Goal: Task Accomplishment & Management: Manage account settings

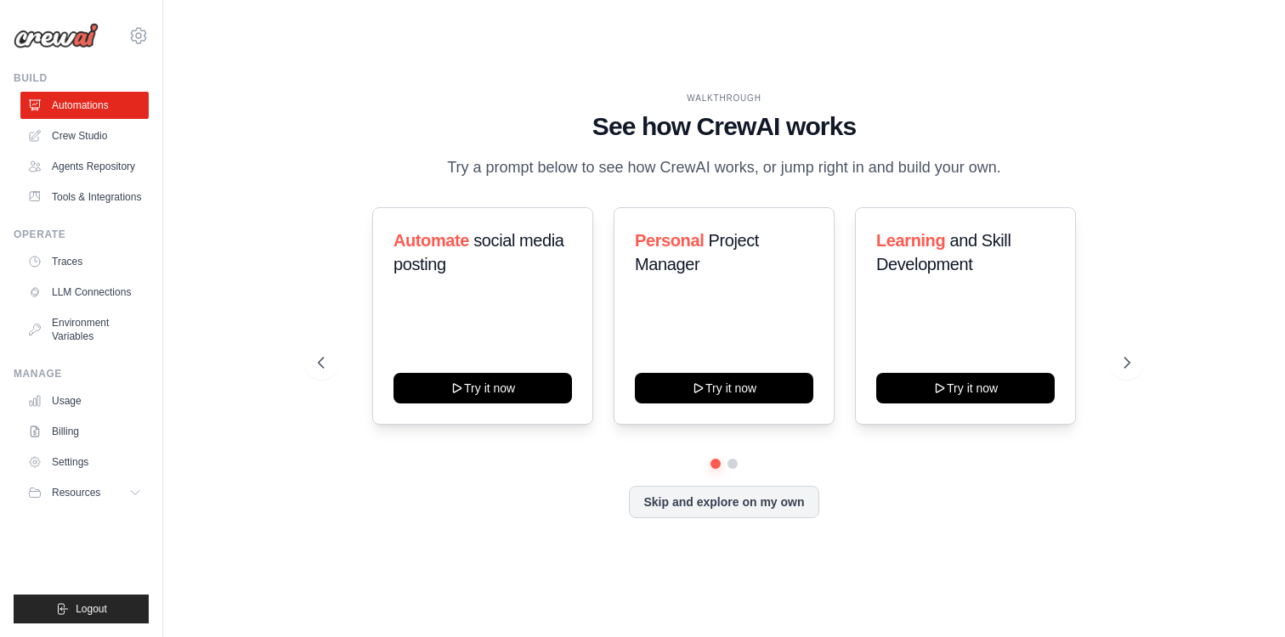
click at [127, 31] on div "[EMAIL_ADDRESS][DOMAIN_NAME] Settings" at bounding box center [81, 27] width 135 height 54
click at [133, 36] on icon at bounding box center [138, 35] width 20 height 20
click at [243, 100] on span "Settings" at bounding box center [212, 105] width 134 height 17
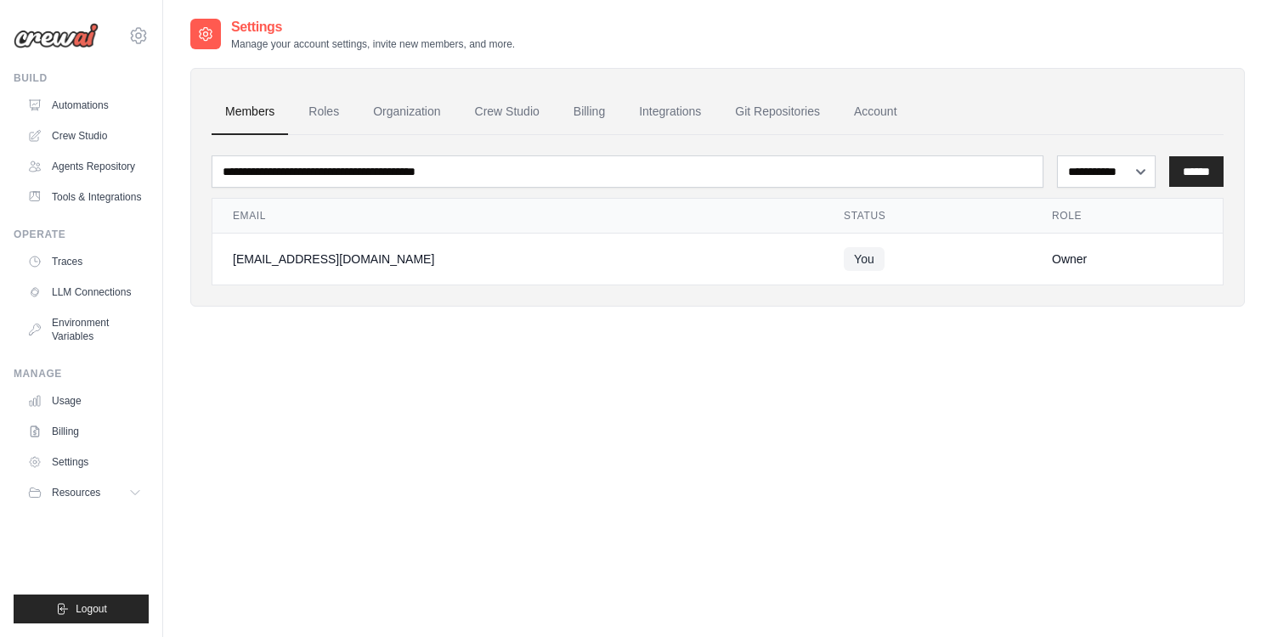
click at [14, 40] on img at bounding box center [56, 35] width 85 height 25
click at [51, 35] on img at bounding box center [56, 35] width 85 height 25
click at [73, 44] on img at bounding box center [56, 35] width 85 height 25
drag, startPoint x: 916, startPoint y: 93, endPoint x: 841, endPoint y: 115, distance: 78.0
click at [914, 93] on ul "Members Roles Organization Crew Studio Billing Integrations Git Repositories Ac…" at bounding box center [718, 112] width 1012 height 46
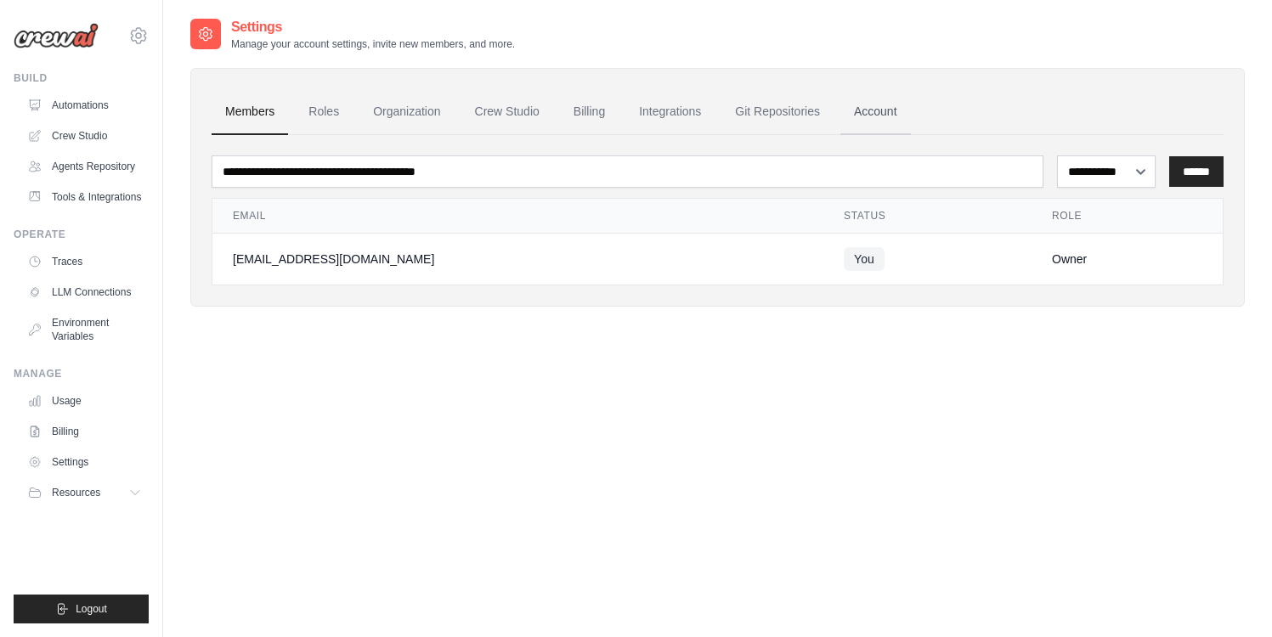
click at [849, 105] on link "Account" at bounding box center [875, 112] width 71 height 46
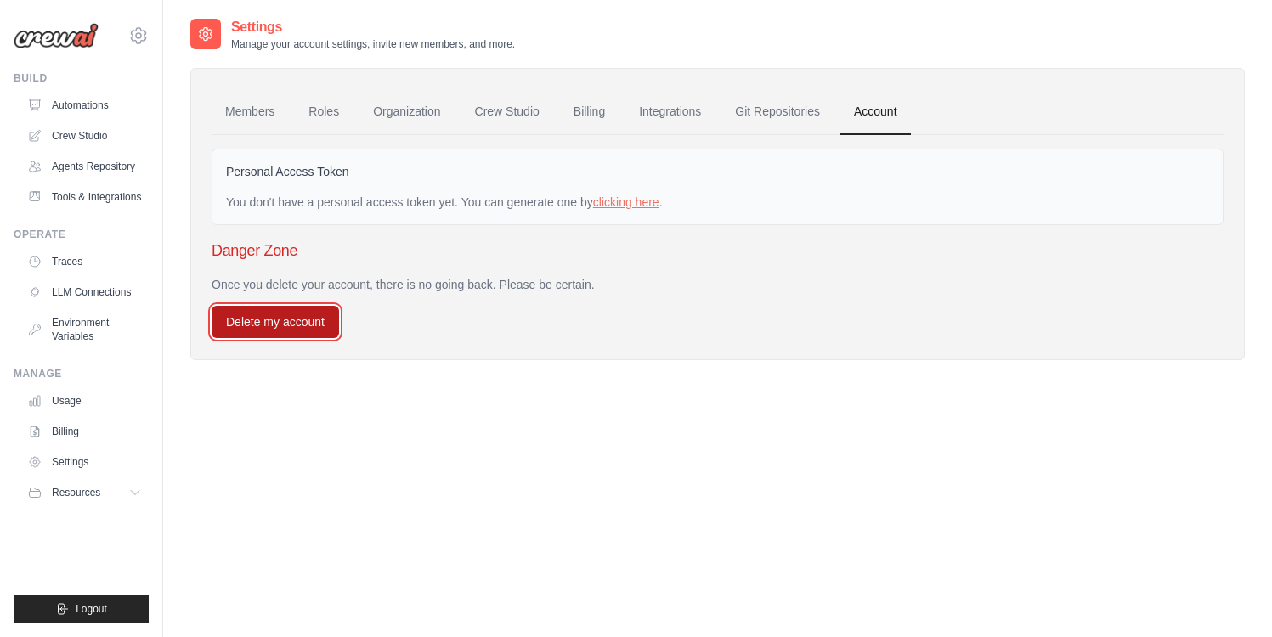
click at [293, 320] on button "Delete my account" at bounding box center [275, 322] width 127 height 32
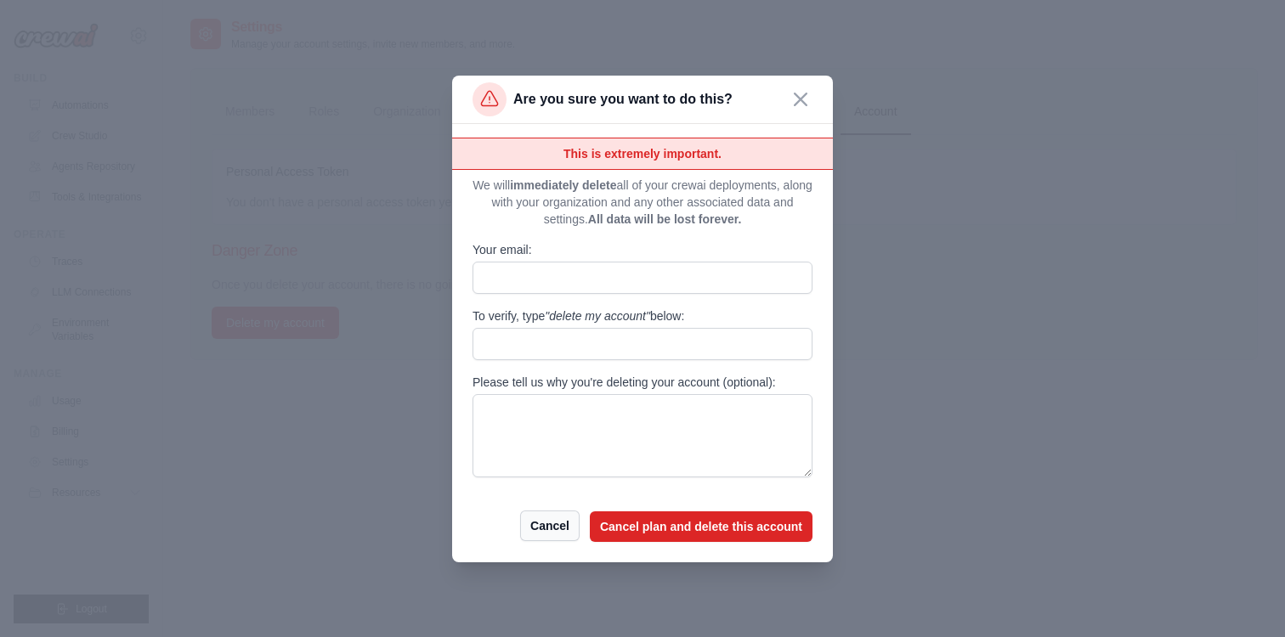
click at [566, 516] on button "Cancel" at bounding box center [549, 526] width 59 height 31
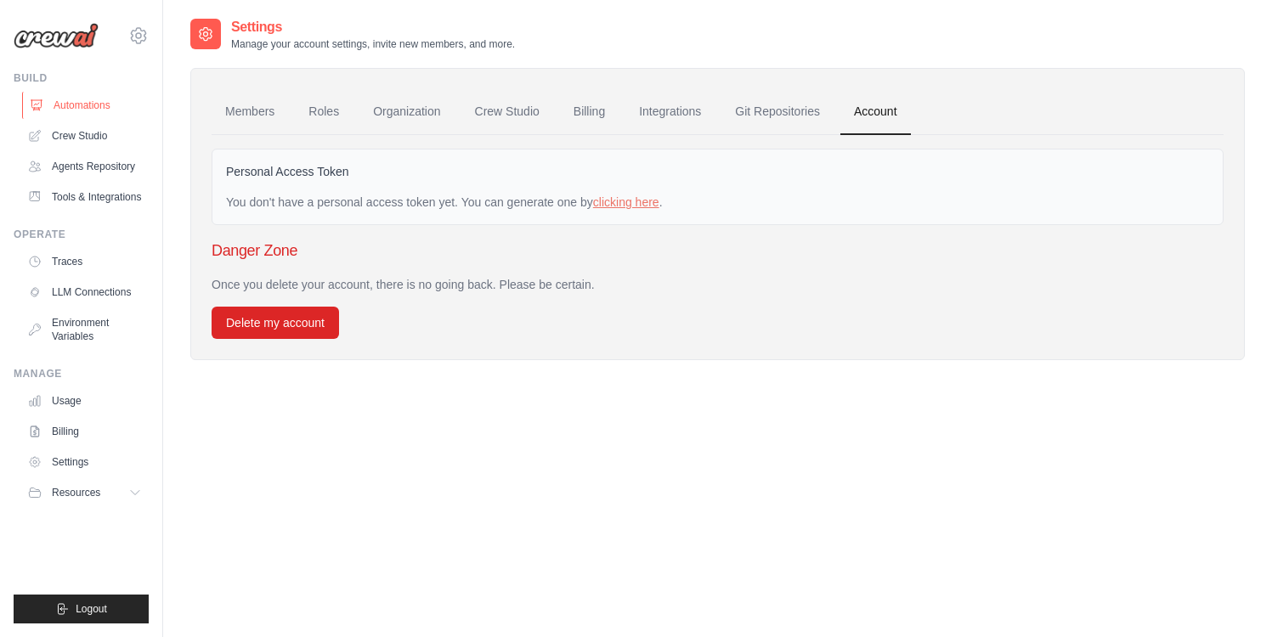
click at [113, 100] on link "Automations" at bounding box center [86, 105] width 128 height 27
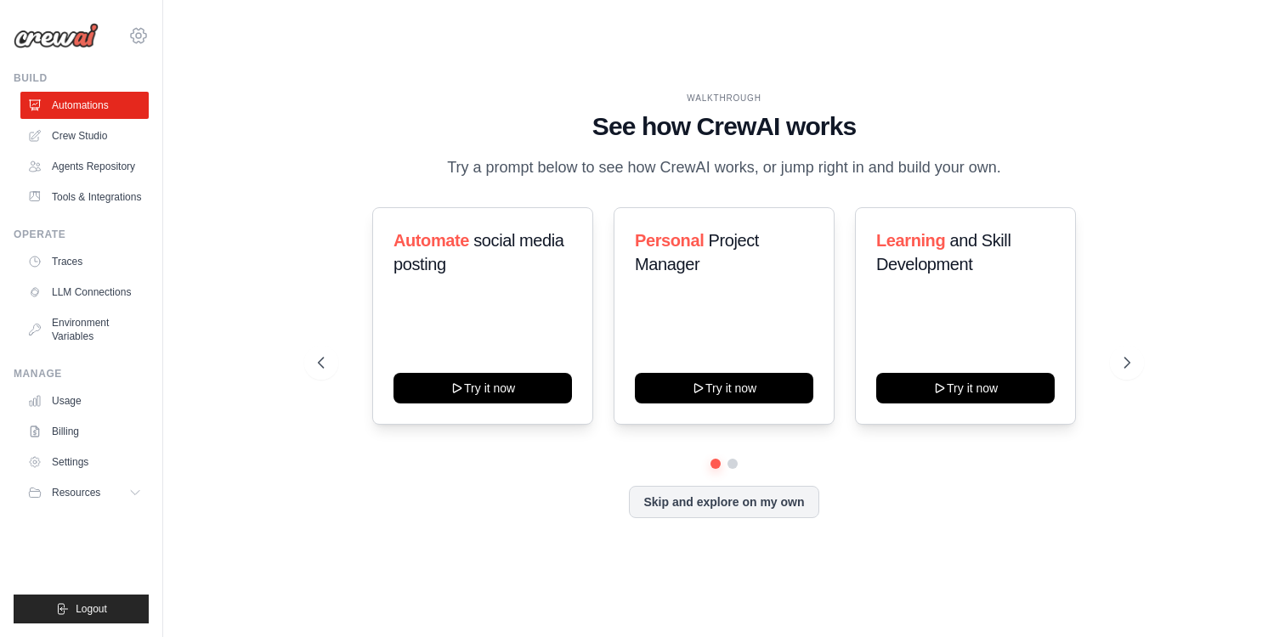
click at [137, 43] on icon at bounding box center [138, 35] width 20 height 20
click at [223, 107] on span "Settings" at bounding box center [211, 105] width 134 height 17
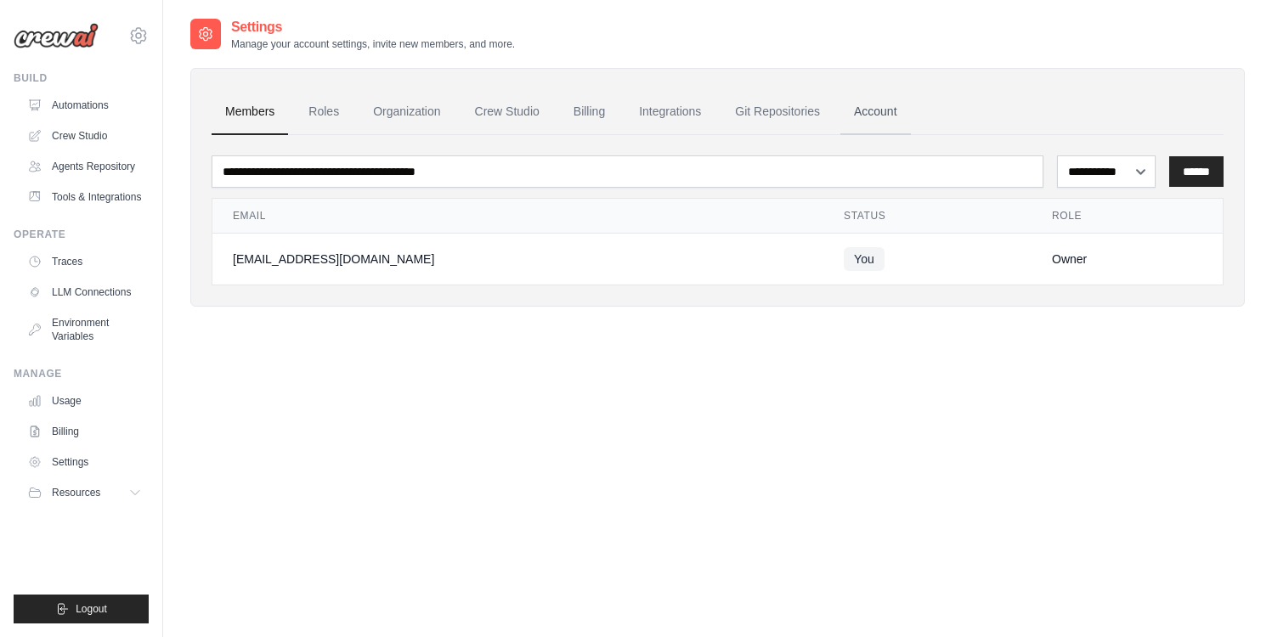
click at [866, 104] on link "Account" at bounding box center [875, 112] width 71 height 46
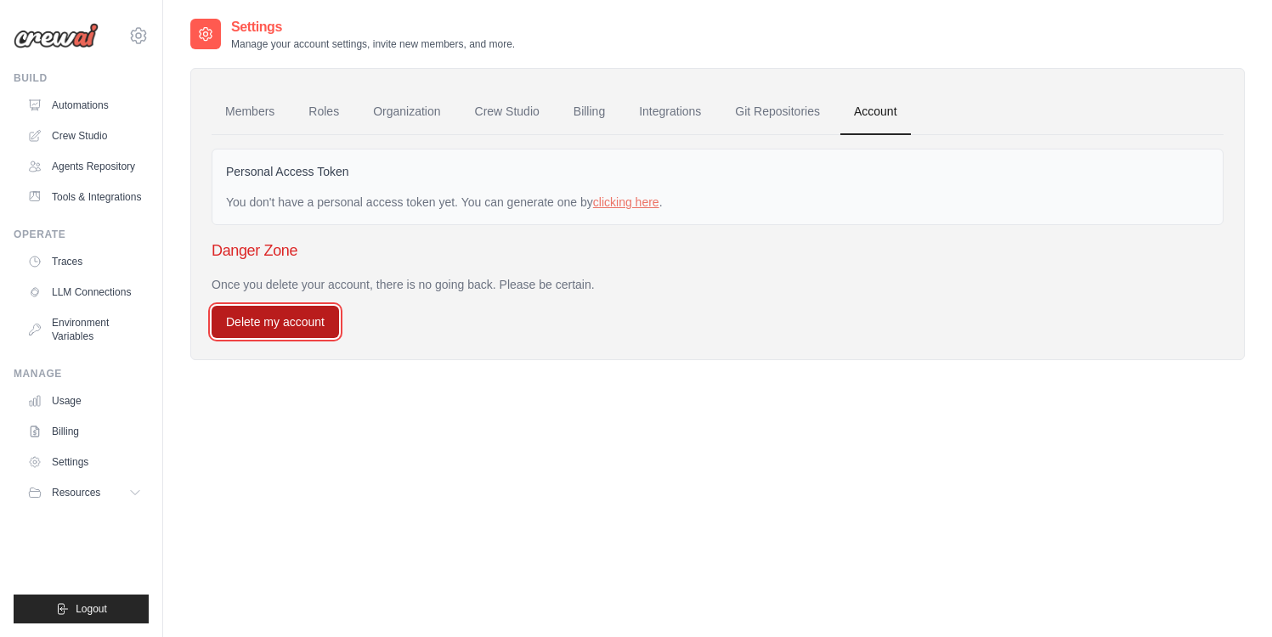
click at [274, 317] on button "Delete my account" at bounding box center [275, 322] width 127 height 32
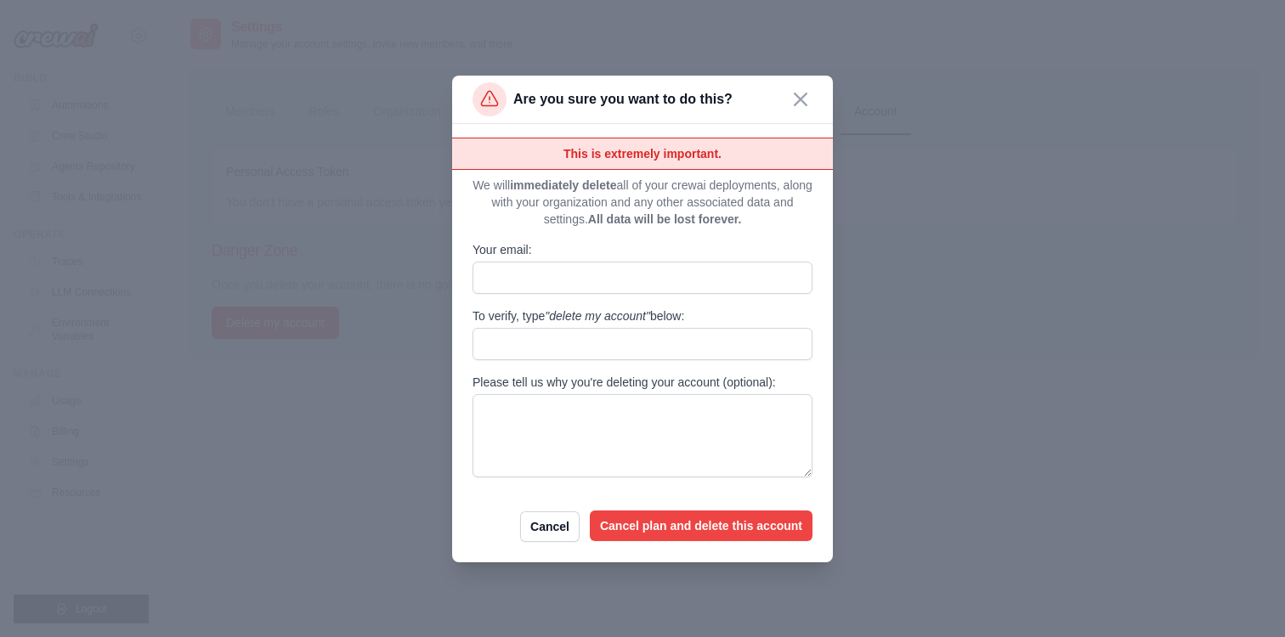
click at [724, 526] on button "Cancel plan and delete this account" at bounding box center [701, 526] width 223 height 31
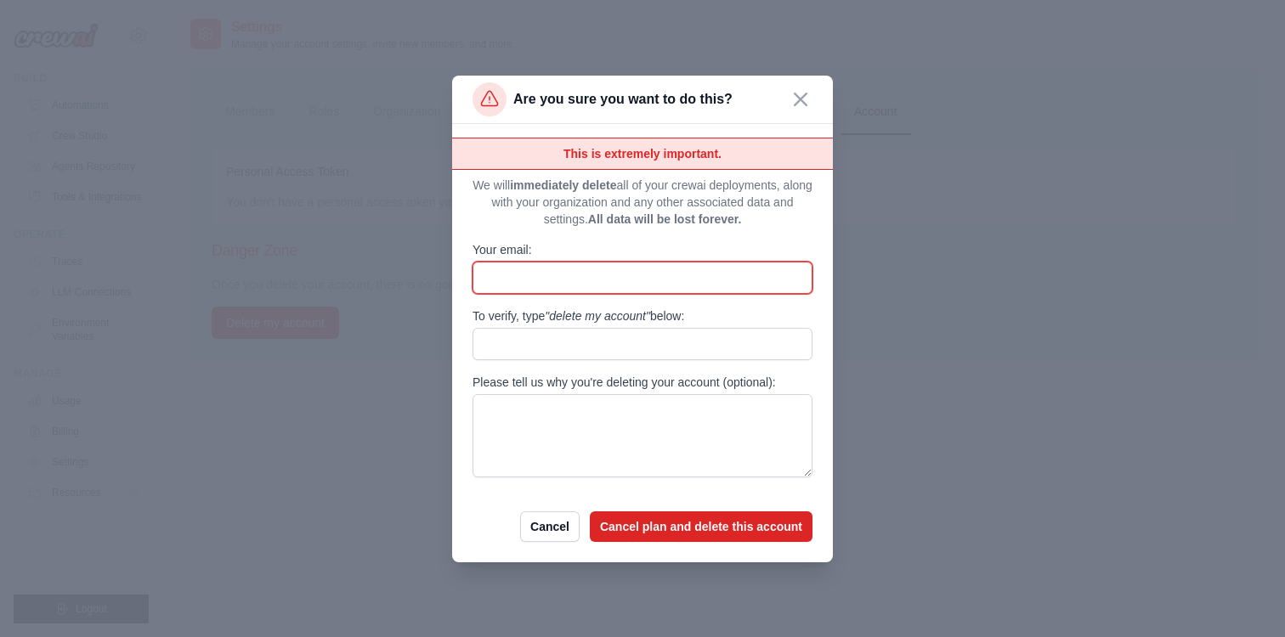
click at [679, 282] on input "Your email:" at bounding box center [642, 278] width 340 height 32
type input "**********"
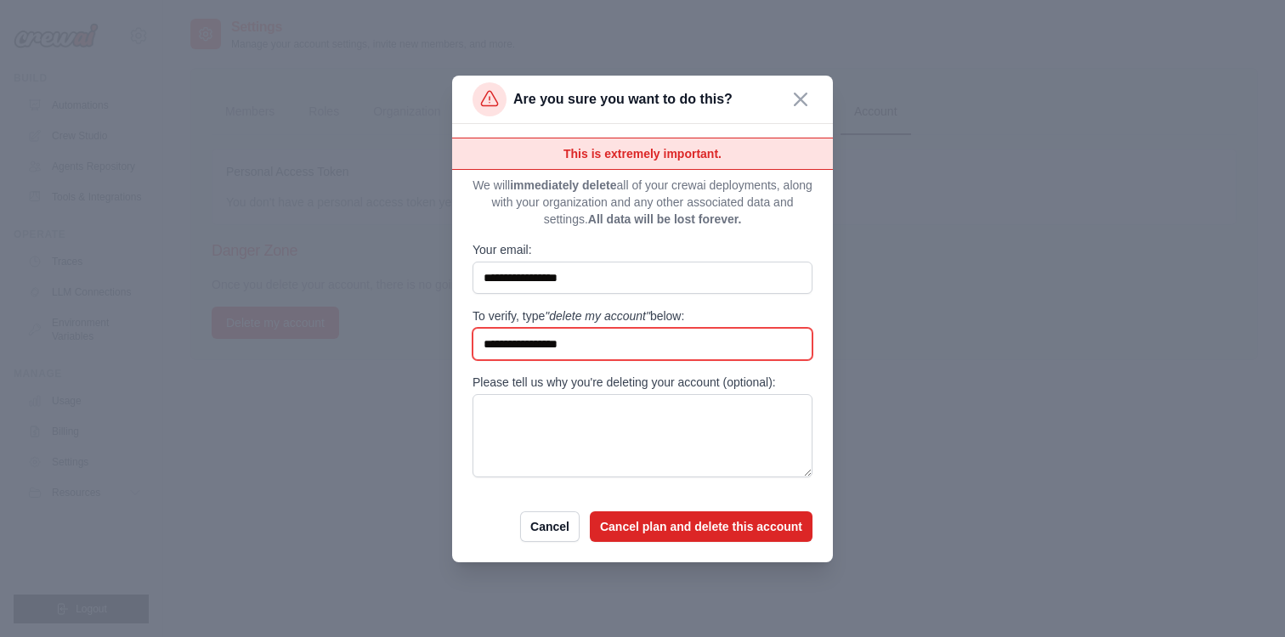
type input "**********"
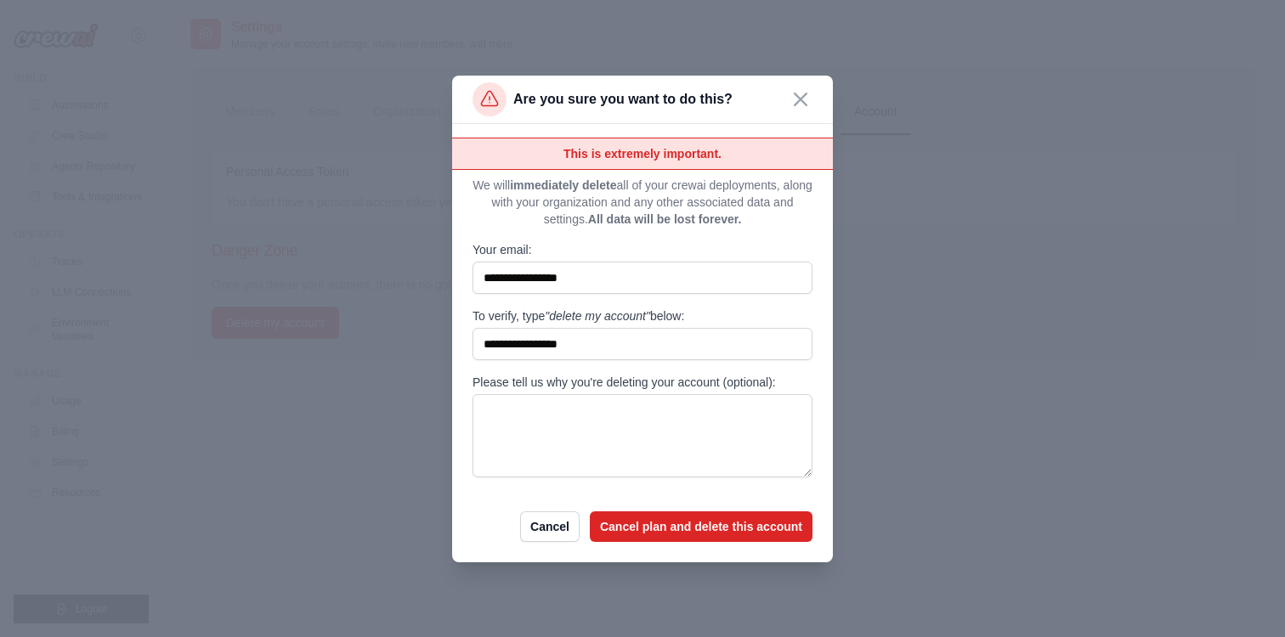
click at [738, 541] on div "**********" at bounding box center [642, 343] width 381 height 438
click at [746, 515] on button "Cancel plan and delete this account" at bounding box center [701, 526] width 223 height 31
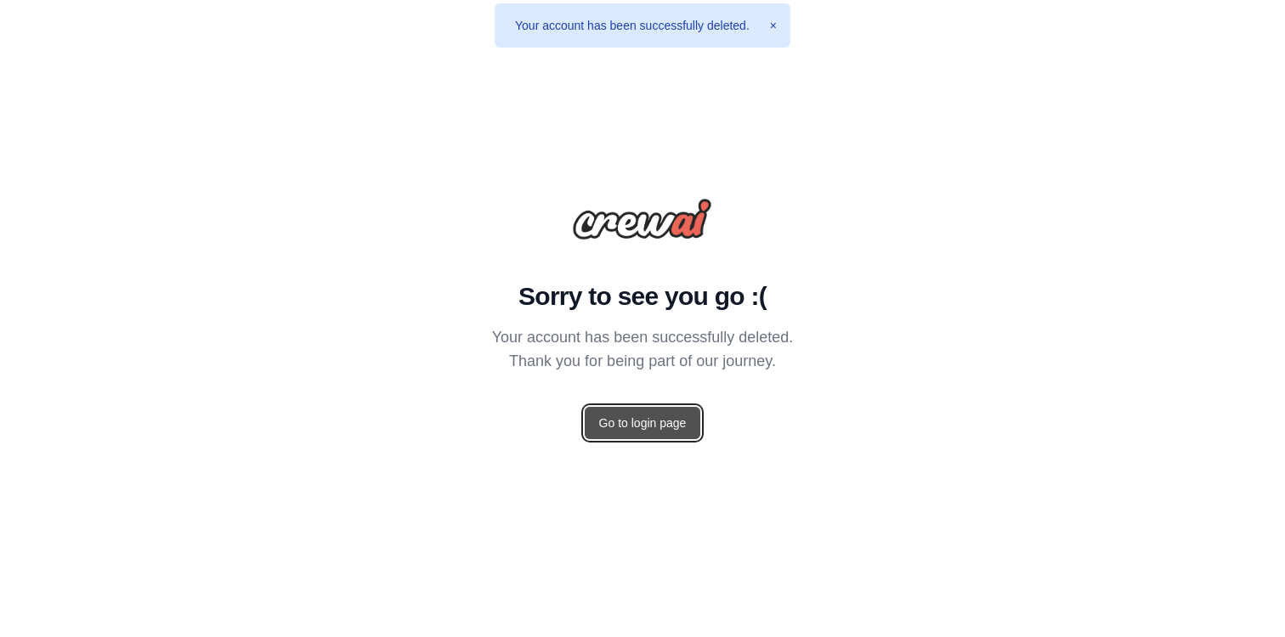
click at [629, 419] on link "Go to login page" at bounding box center [643, 423] width 116 height 32
